Goal: Information Seeking & Learning: Learn about a topic

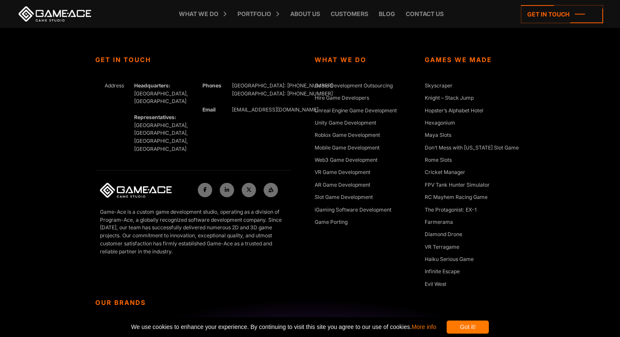
scroll to position [3371, 0]
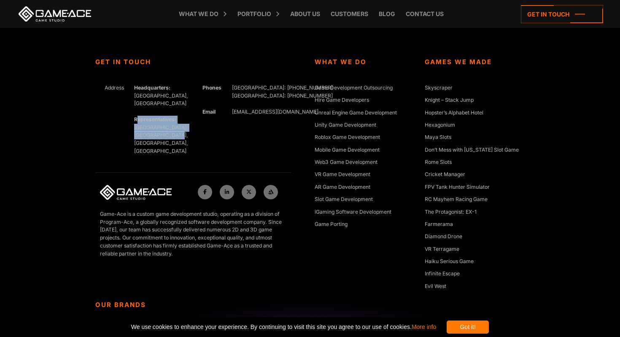
drag, startPoint x: 136, startPoint y: 120, endPoint x: 179, endPoint y: 141, distance: 47.9
click at [179, 141] on div "Headquarters: [GEOGRAPHIC_DATA], Cyprus Representatives: [GEOGRAPHIC_DATA], [GE…" at bounding box center [159, 119] width 59 height 71
click at [179, 141] on div "Headquarters: Nicosia, Cyprus Representatives: Germany, Ukraine, Bulgaria, Cana…" at bounding box center [159, 119] width 59 height 71
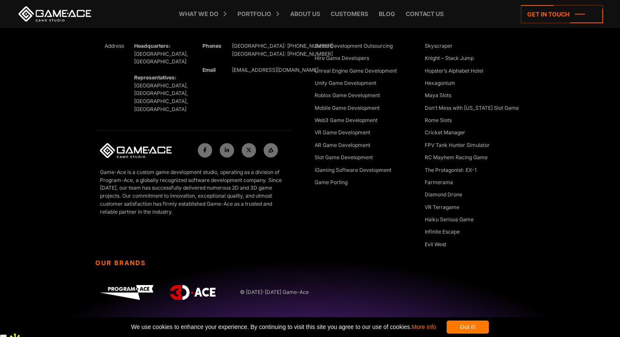
scroll to position [3418, 0]
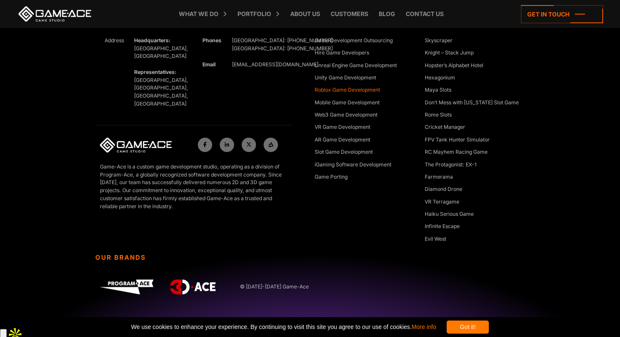
click at [342, 95] on link "Roblox Game Development" at bounding box center [347, 90] width 65 height 8
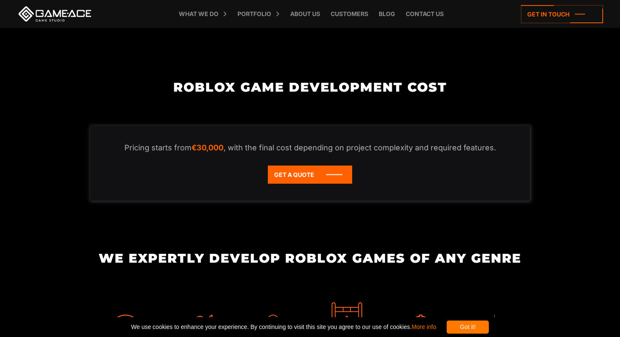
scroll to position [1276, 0]
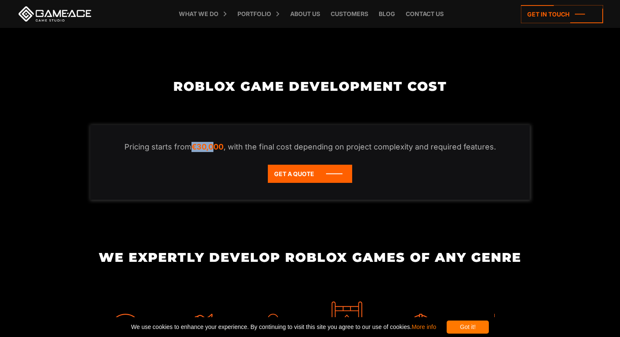
drag, startPoint x: 195, startPoint y: 157, endPoint x: 217, endPoint y: 157, distance: 21.9
click at [217, 151] on em "€30,000" at bounding box center [208, 146] width 32 height 9
click at [212, 171] on div "Pricing starts from €30,000 , with the final cost depending on project complexi…" at bounding box center [310, 162] width 440 height 75
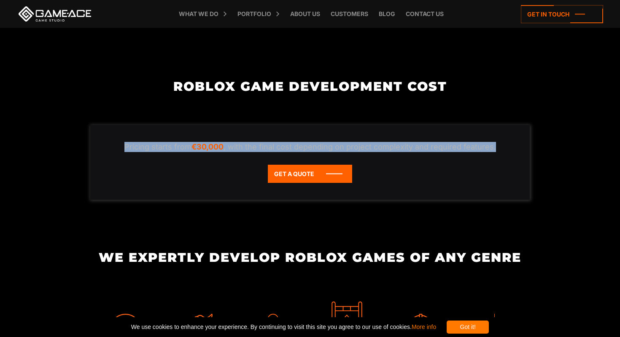
drag, startPoint x: 126, startPoint y: 156, endPoint x: 220, endPoint y: 177, distance: 96.0
click at [219, 177] on div "Pricing starts from €30,000 , with the final cost depending on project complexi…" at bounding box center [310, 162] width 440 height 75
click at [220, 177] on div "Pricing starts from €30,000 , with the final cost depending on project complexi…" at bounding box center [310, 162] width 440 height 75
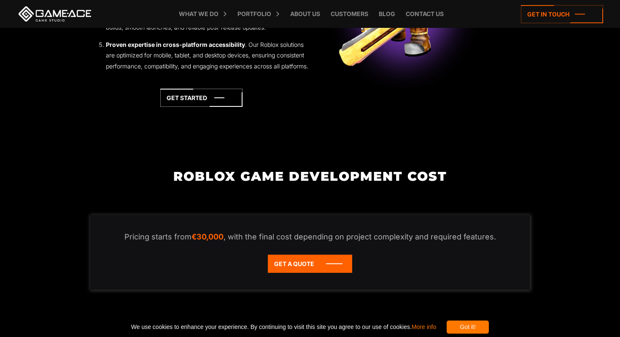
scroll to position [1133, 0]
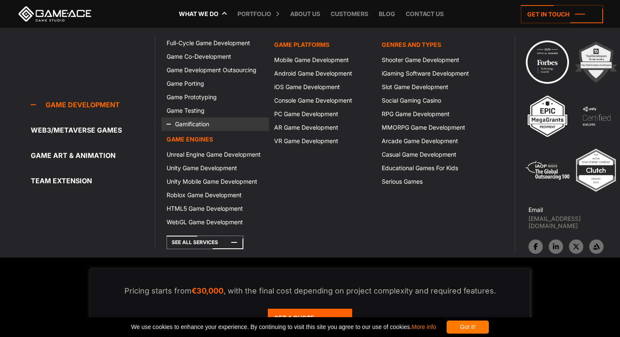
click at [190, 122] on link "Gamification" at bounding box center [216, 124] width 108 height 14
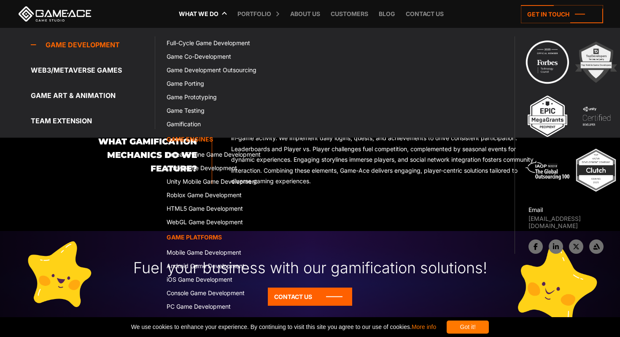
scroll to position [953, 0]
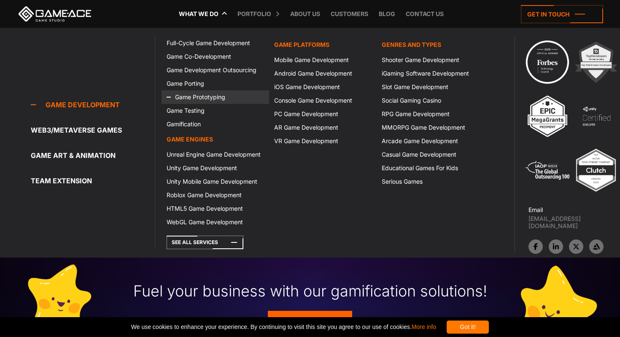
click at [195, 95] on link "Game Prototyping" at bounding box center [216, 97] width 108 height 14
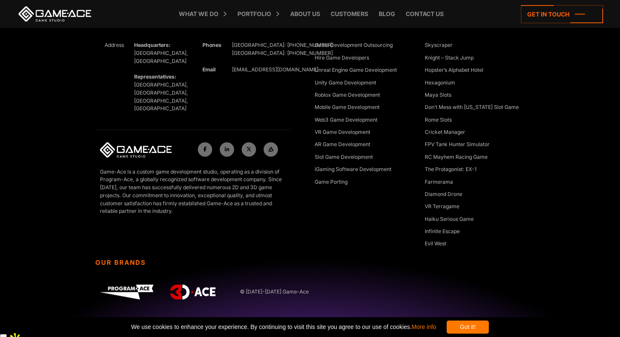
scroll to position [3266, 0]
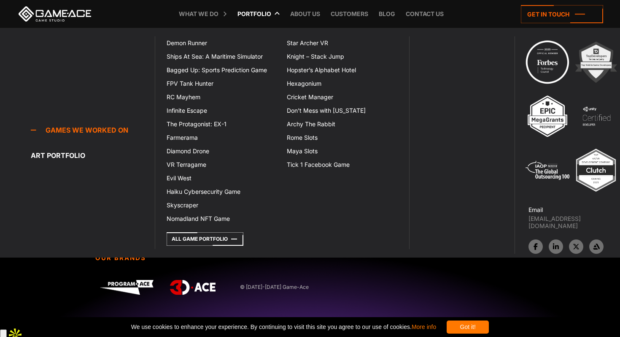
click at [271, 15] on link "Portfolio" at bounding box center [254, 14] width 42 height 28
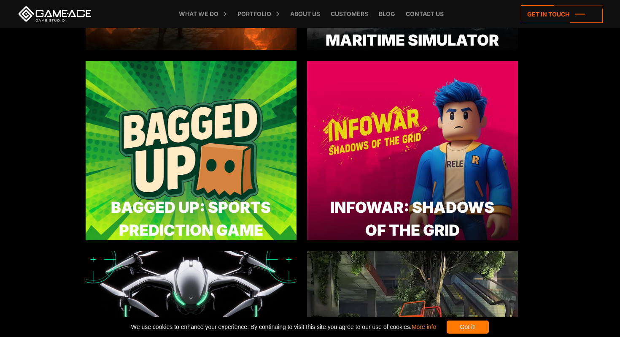
scroll to position [402, 0]
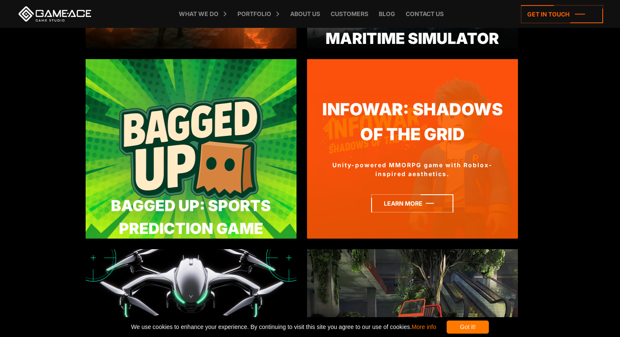
click at [414, 200] on icon at bounding box center [412, 203] width 82 height 18
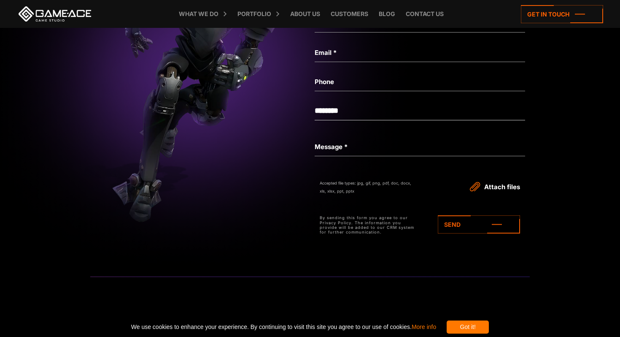
scroll to position [2241, 0]
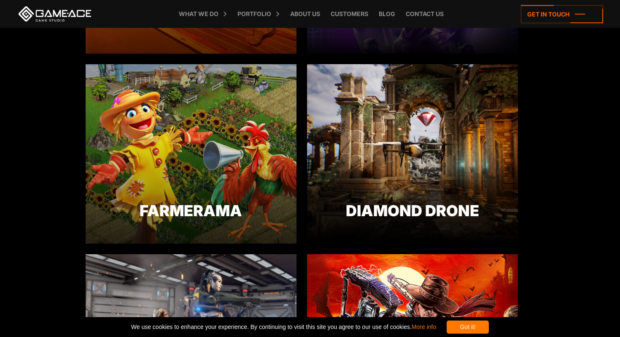
scroll to position [968, 0]
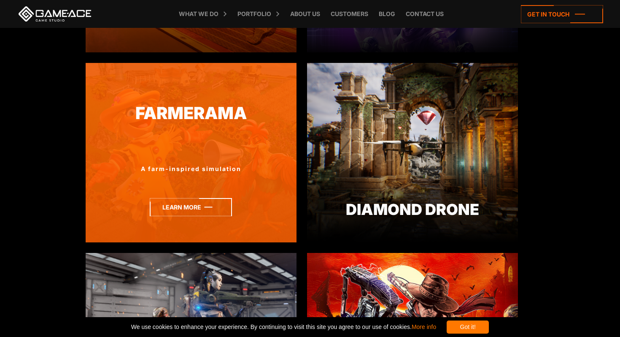
click at [211, 202] on icon at bounding box center [191, 207] width 82 height 18
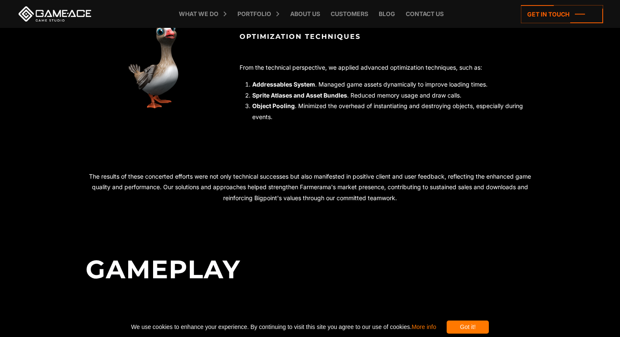
scroll to position [1379, 0]
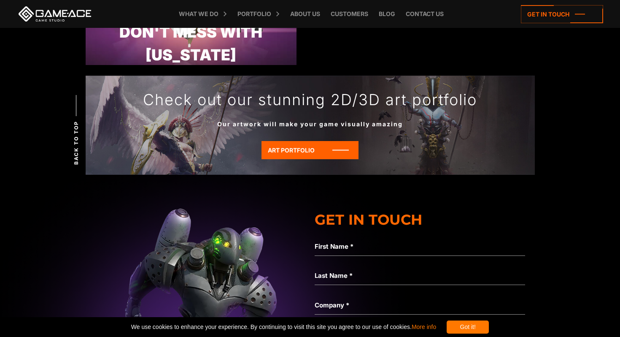
scroll to position [2667, 0]
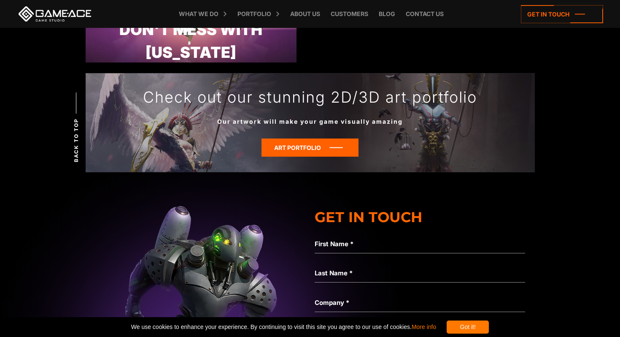
click at [295, 142] on icon at bounding box center [310, 147] width 97 height 18
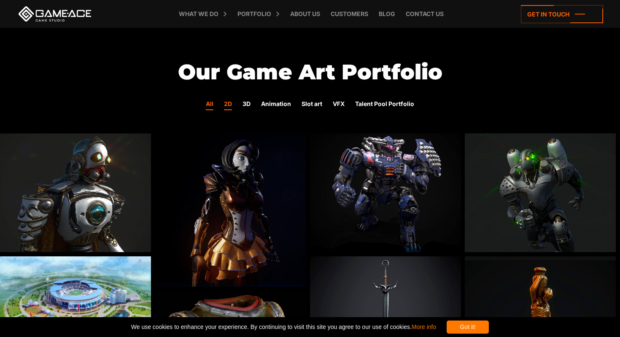
click at [228, 105] on link "2D" at bounding box center [228, 104] width 8 height 11
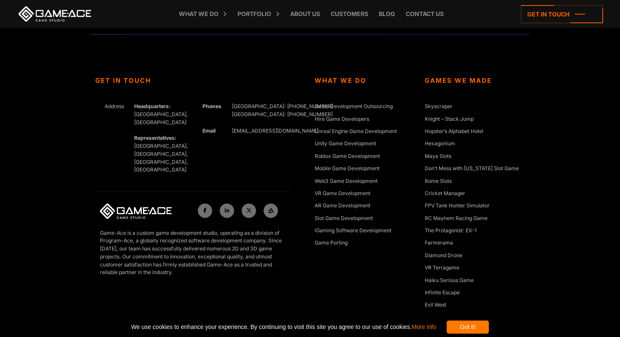
scroll to position [1687, 0]
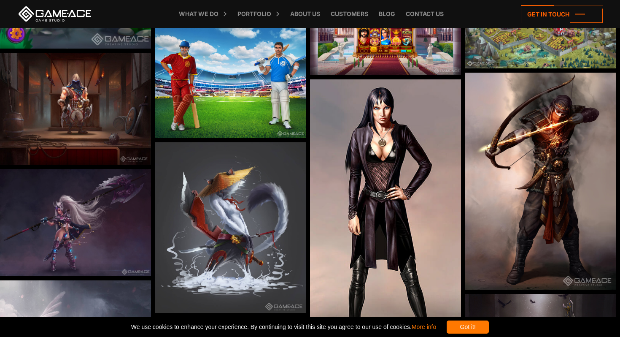
scroll to position [423, 0]
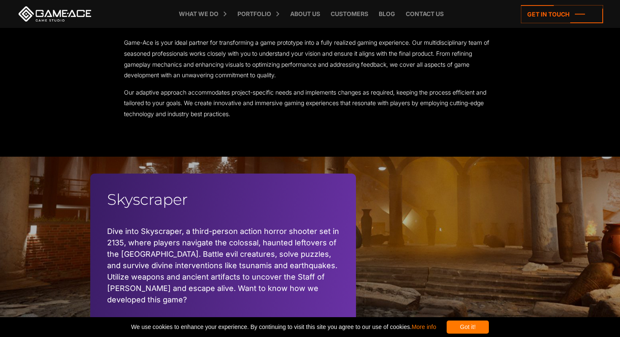
scroll to position [2485, 0]
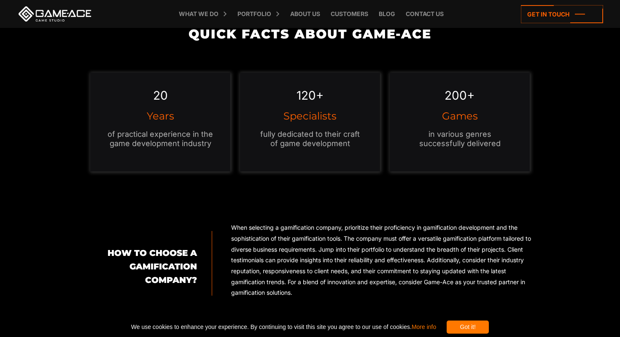
scroll to position [835, 0]
